Goal: Navigation & Orientation: Understand site structure

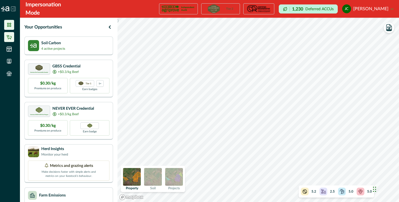
click at [10, 37] on icon at bounding box center [9, 37] width 6 height 6
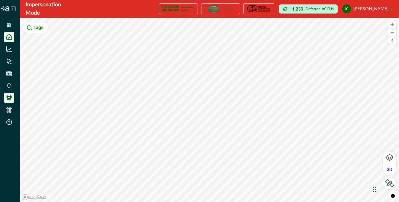
click at [9, 100] on icon at bounding box center [9, 98] width 6 height 6
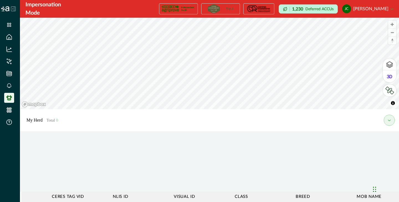
click at [8, 133] on div at bounding box center [10, 101] width 20 height 202
click at [10, 85] on icon at bounding box center [9, 85] width 4 height 5
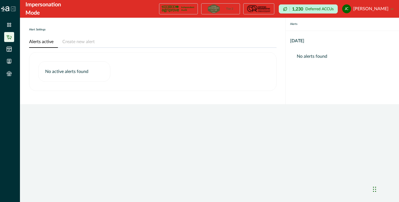
click at [6, 32] on li at bounding box center [9, 37] width 10 height 10
